Goal: Task Accomplishment & Management: Use online tool/utility

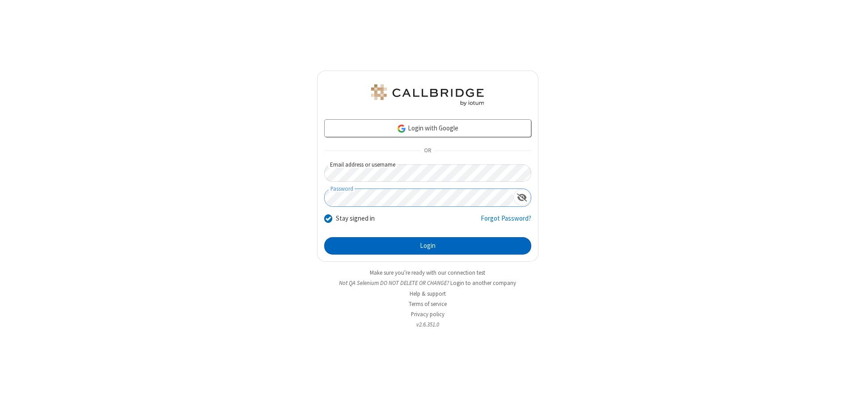
click at [427, 246] on button "Login" at bounding box center [427, 246] width 207 height 18
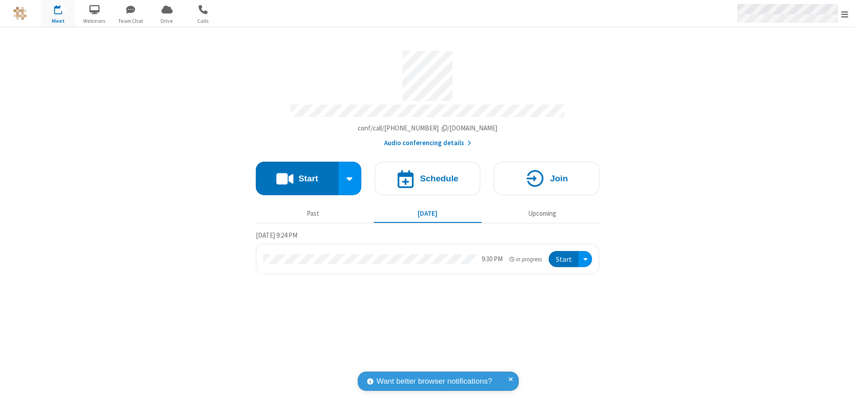
click at [844, 14] on span "Open menu" at bounding box center [844, 14] width 7 height 9
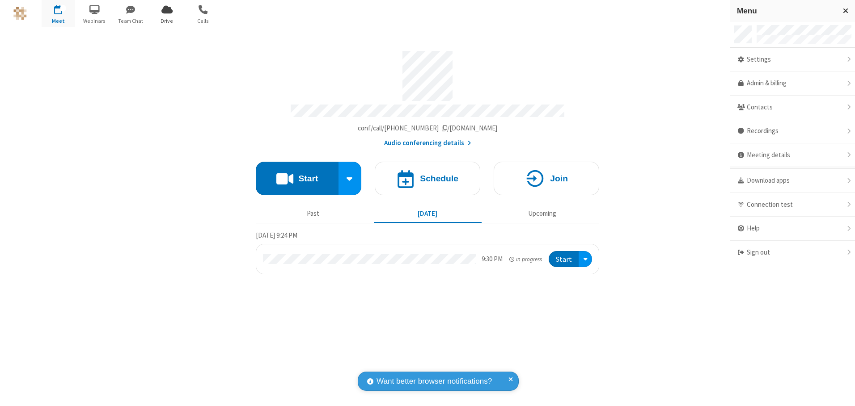
click at [167, 21] on span "Drive" at bounding box center [167, 21] width 34 height 8
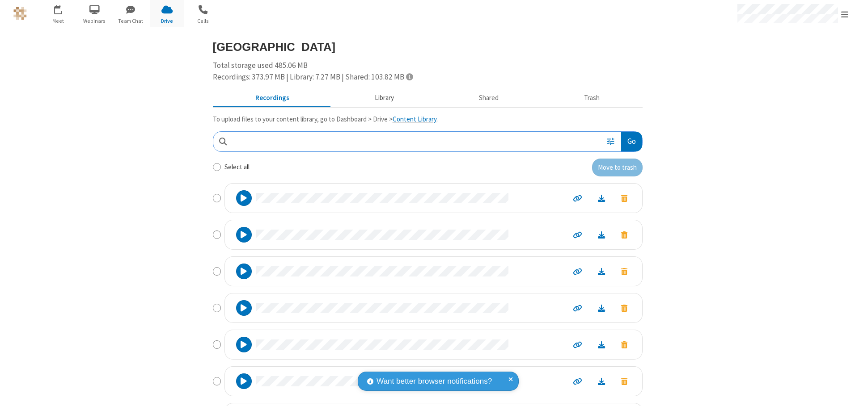
click at [380, 98] on button "Library" at bounding box center [384, 98] width 105 height 17
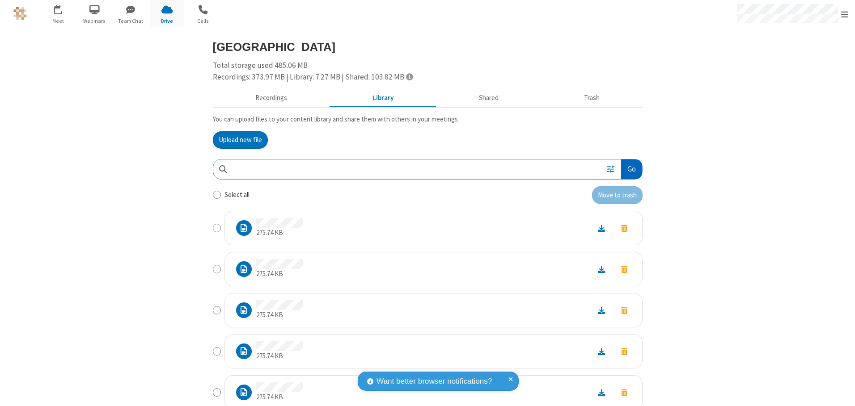
click at [628, 169] on button "Go" at bounding box center [631, 170] width 21 height 20
click at [236, 140] on button "Upload new file" at bounding box center [240, 140] width 55 height 18
